Goal: Task Accomplishment & Management: Manage account settings

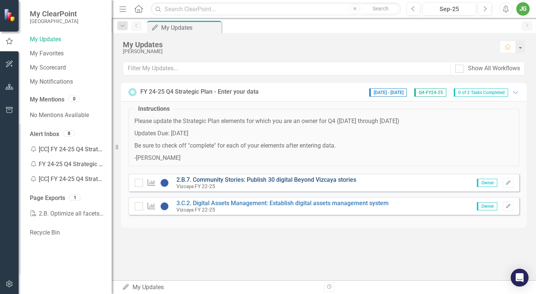
click at [310, 179] on link "2.B.7. Community Stories: Publish 30 digital Beyond Vizcaya stories" at bounding box center [266, 179] width 180 height 7
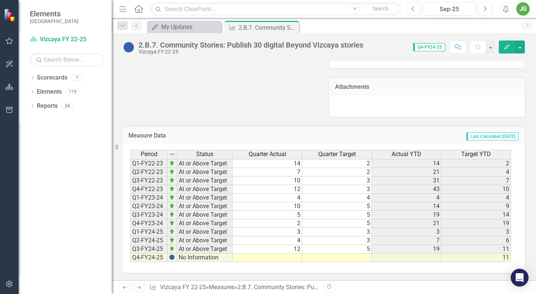
scroll to position [1512, 0]
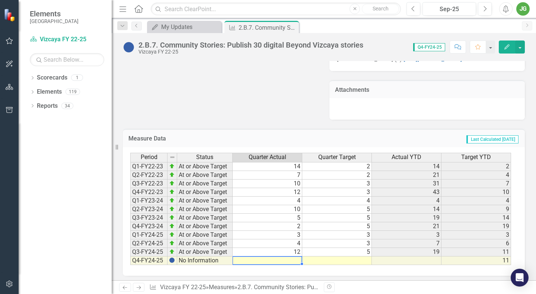
click at [290, 257] on td at bounding box center [268, 261] width 70 height 9
click at [288, 259] on td at bounding box center [268, 261] width 70 height 9
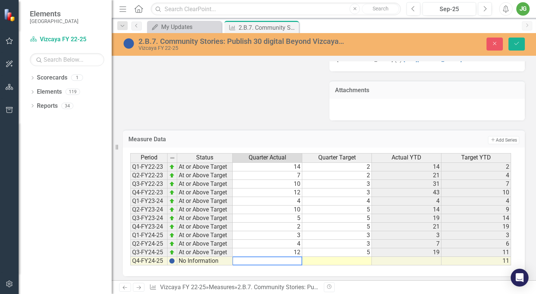
click at [338, 258] on td at bounding box center [337, 261] width 70 height 9
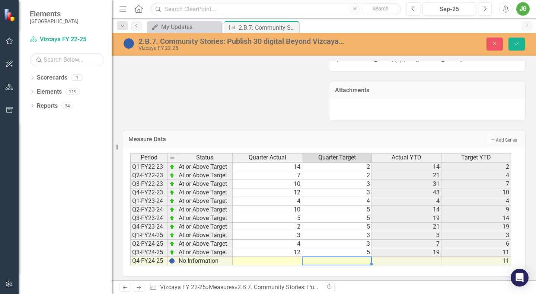
click at [335, 260] on td at bounding box center [337, 261] width 70 height 9
click at [335, 260] on textarea at bounding box center [337, 261] width 70 height 9
type textarea "0"
click at [278, 262] on td at bounding box center [268, 261] width 70 height 9
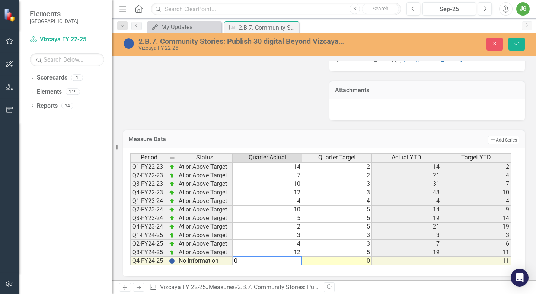
type textarea "0"
click at [414, 264] on td at bounding box center [407, 261] width 70 height 9
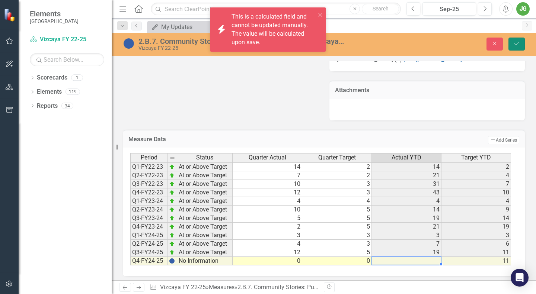
click at [518, 44] on icon "Save" at bounding box center [516, 43] width 7 height 5
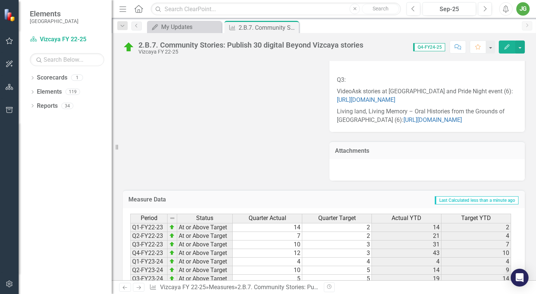
scroll to position [1515, 0]
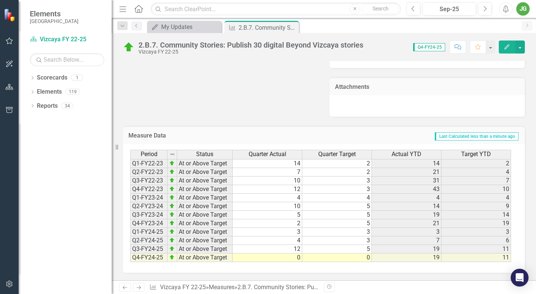
click at [535, 35] on div "2.B.7. Community Stories: Publish 30 digital Beyond Vizcaya stories Vizcaya FY …" at bounding box center [324, 44] width 424 height 22
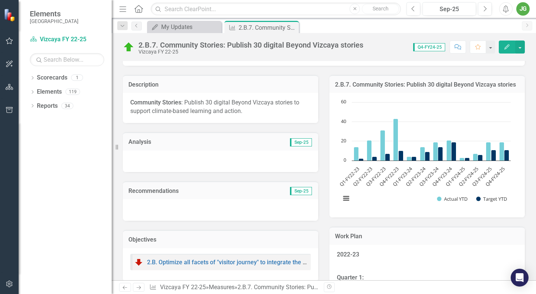
scroll to position [0, 0]
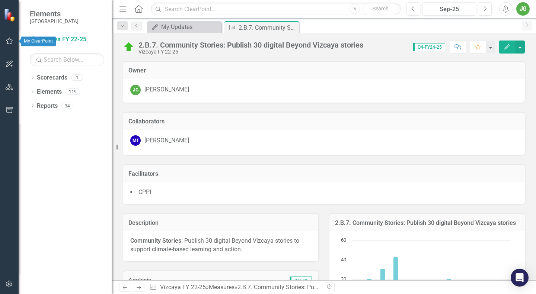
click at [4, 44] on button "button" at bounding box center [9, 41] width 17 height 16
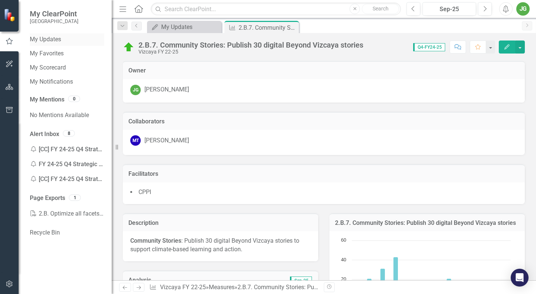
click at [49, 41] on link "My Updates" at bounding box center [67, 39] width 74 height 9
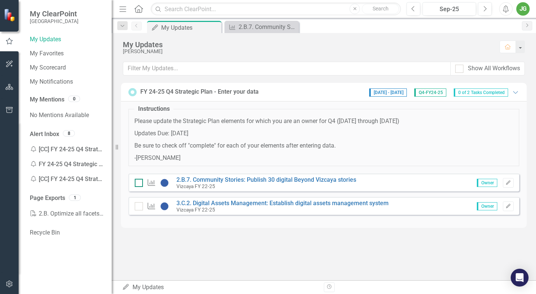
click at [138, 185] on div at bounding box center [139, 183] width 8 height 8
click at [138, 184] on input "checkbox" at bounding box center [137, 181] width 5 height 5
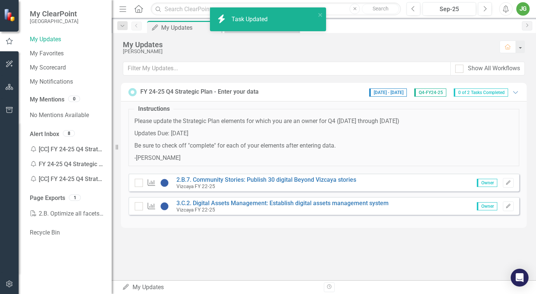
checkbox input "true"
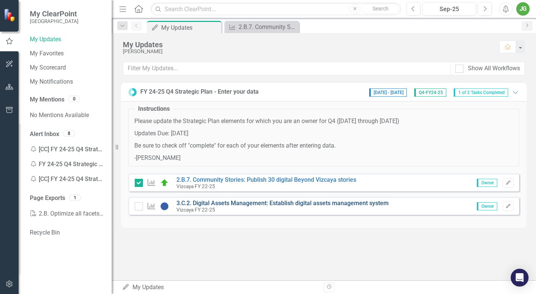
click at [233, 204] on link "3.C.2. Digital Assets Management: Establish digital assets management system" at bounding box center [282, 203] width 212 height 7
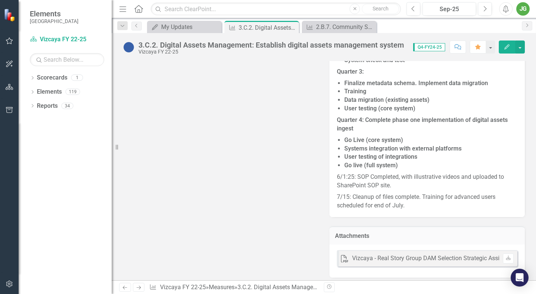
scroll to position [636, 0]
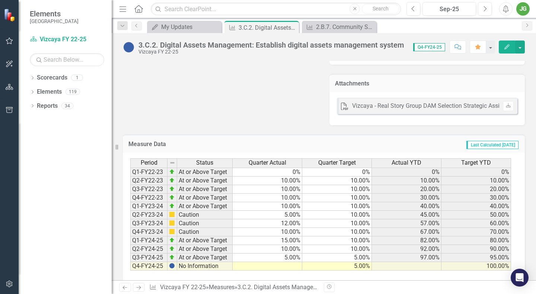
click at [288, 262] on td at bounding box center [268, 266] width 70 height 9
click at [286, 262] on td at bounding box center [268, 266] width 70 height 9
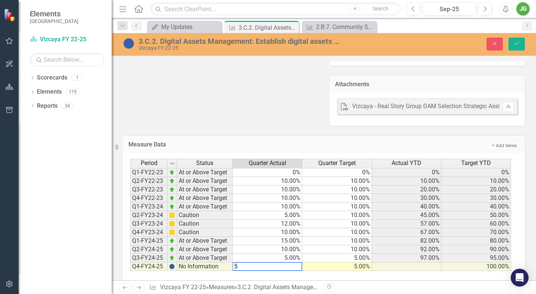
type textarea "5"
click at [341, 141] on td "Add Add Series" at bounding box center [430, 146] width 178 height 10
drag, startPoint x: 513, startPoint y: 43, endPoint x: 458, endPoint y: 61, distance: 58.5
click at [514, 43] on icon "Save" at bounding box center [516, 43] width 7 height 5
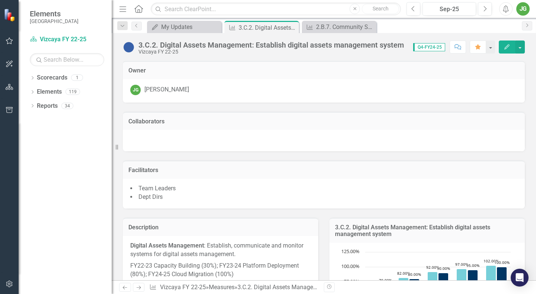
click at [9, 44] on icon "button" at bounding box center [9, 41] width 7 height 7
